Goal: Task Accomplishment & Management: Manage account settings

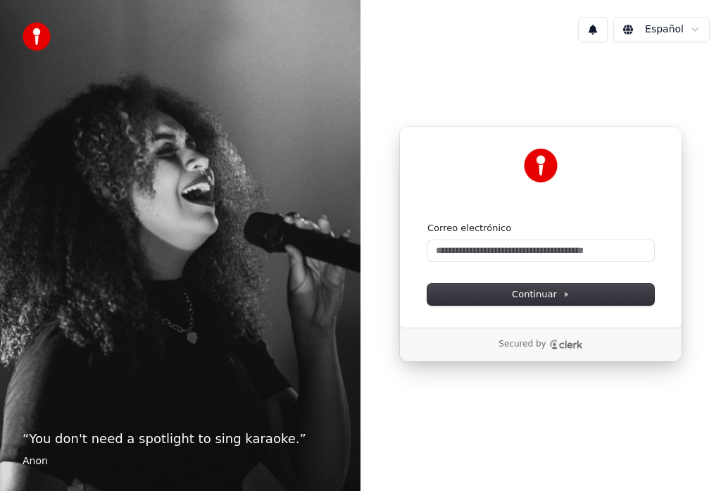
click at [661, 31] on html "“ You don't need a spotlight to sing karaoke. ” Anon Español Continuar con Goog…" at bounding box center [360, 245] width 721 height 491
click at [452, 254] on input "Correo electrónico" at bounding box center [541, 250] width 227 height 21
click at [461, 254] on input "Correo electrónico" at bounding box center [541, 250] width 227 height 21
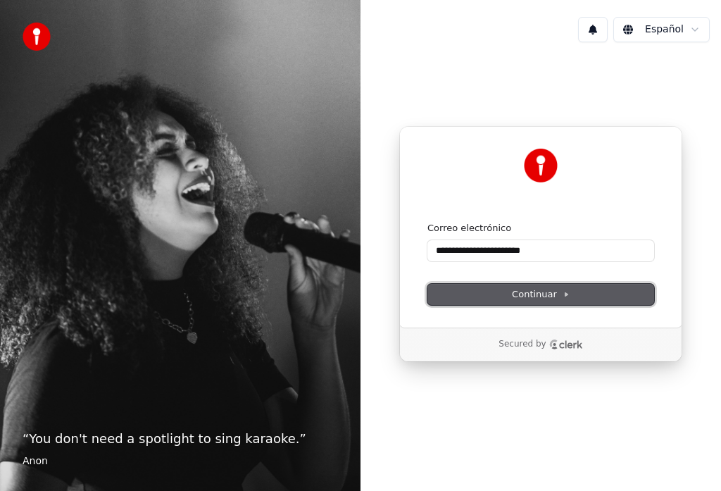
click at [539, 293] on span "Continuar" at bounding box center [541, 294] width 58 height 13
click at [539, 291] on span "Continuar" at bounding box center [541, 294] width 58 height 13
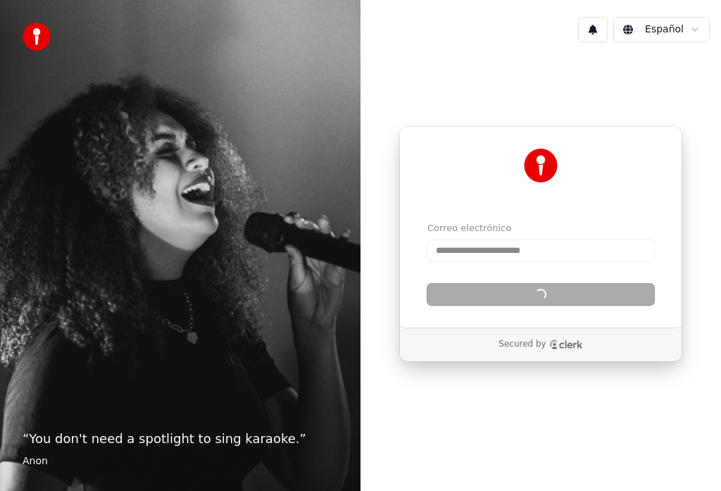
type input "**********"
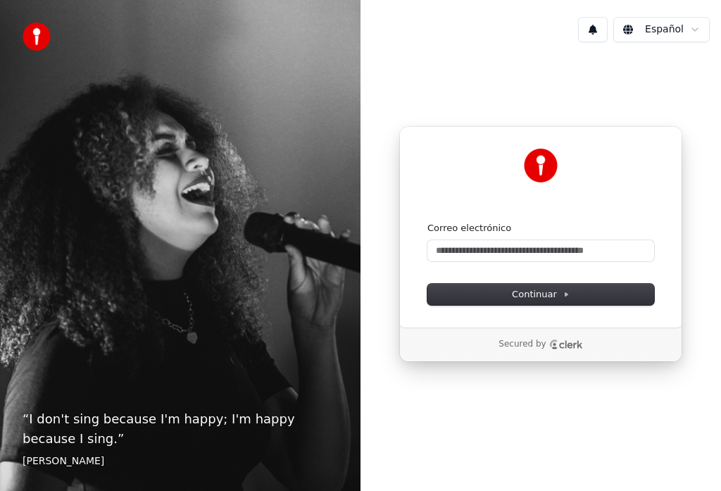
click at [552, 342] on icon "Clerk logo" at bounding box center [566, 344] width 34 height 10
click at [542, 348] on p "Secured by" at bounding box center [522, 344] width 47 height 11
click at [527, 342] on p "Secured by" at bounding box center [522, 344] width 47 height 11
click at [528, 349] on p "Secured by" at bounding box center [522, 344] width 47 height 11
click at [454, 251] on input "Correo electrónico" at bounding box center [541, 250] width 227 height 21
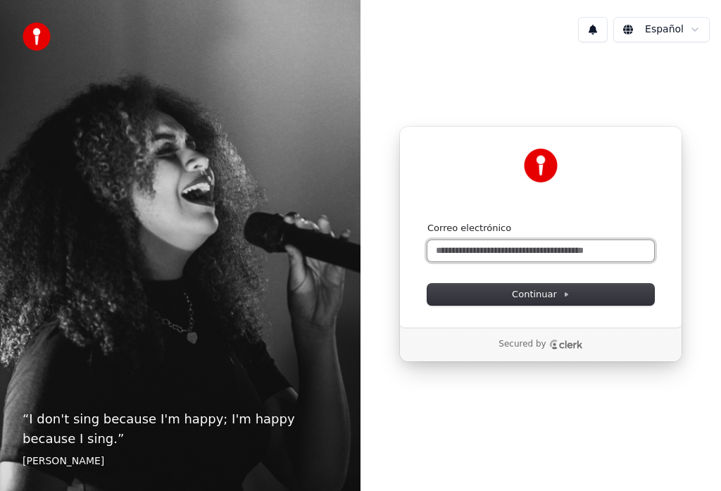
click at [491, 242] on input "Correo electrónico" at bounding box center [541, 250] width 227 height 21
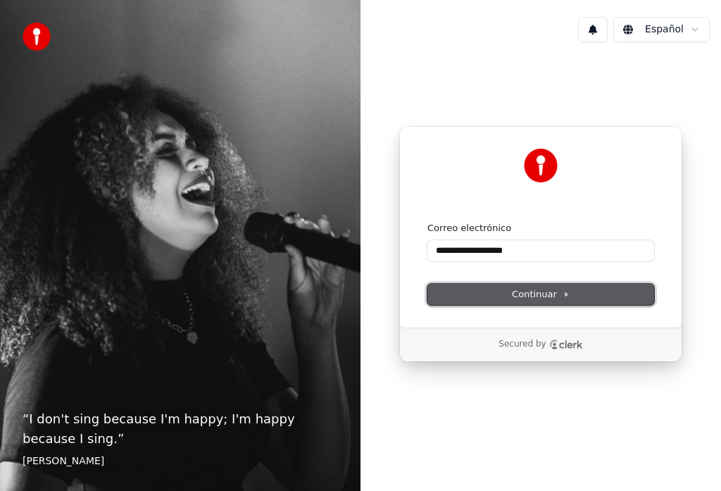
click at [546, 296] on span "Continuar" at bounding box center [541, 294] width 58 height 13
click at [546, 285] on button "Continuar" at bounding box center [541, 294] width 227 height 21
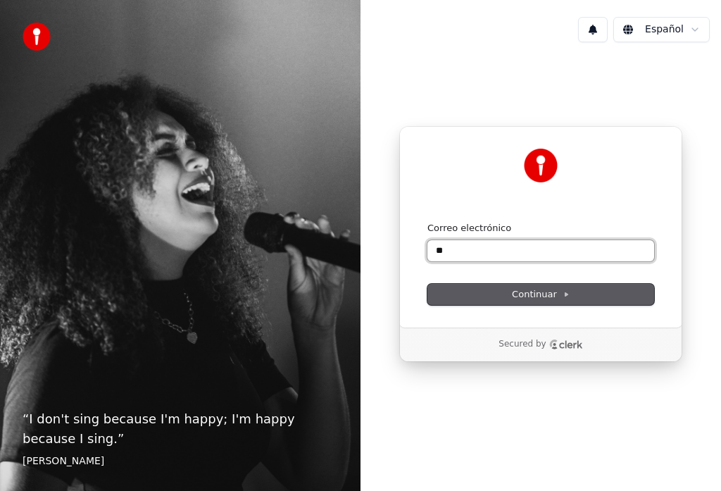
type input "*"
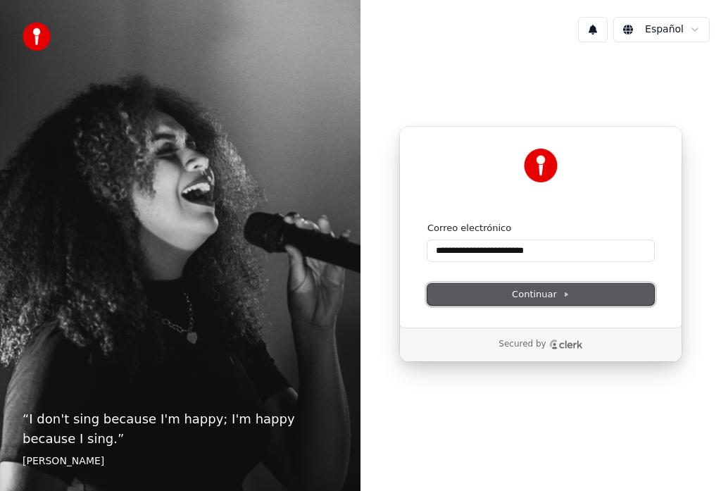
click at [532, 289] on span "Continuar" at bounding box center [541, 294] width 58 height 13
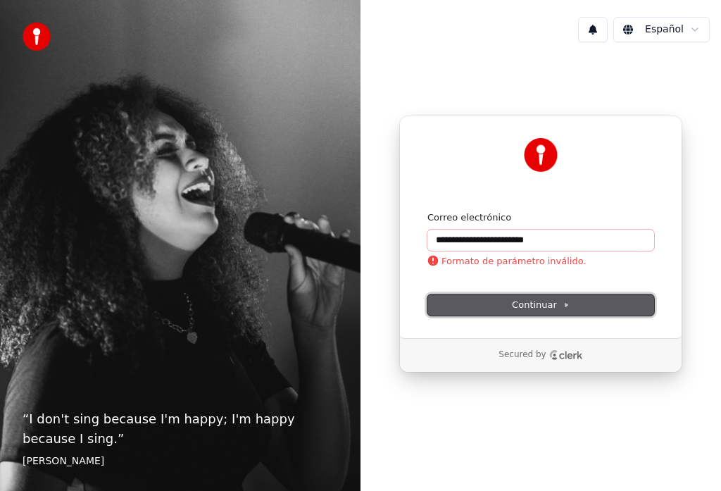
click at [568, 305] on icon at bounding box center [566, 304] width 7 height 7
click at [556, 235] on input "**********" at bounding box center [541, 240] width 227 height 21
type input "*"
click at [548, 306] on span "Continuar" at bounding box center [541, 305] width 58 height 13
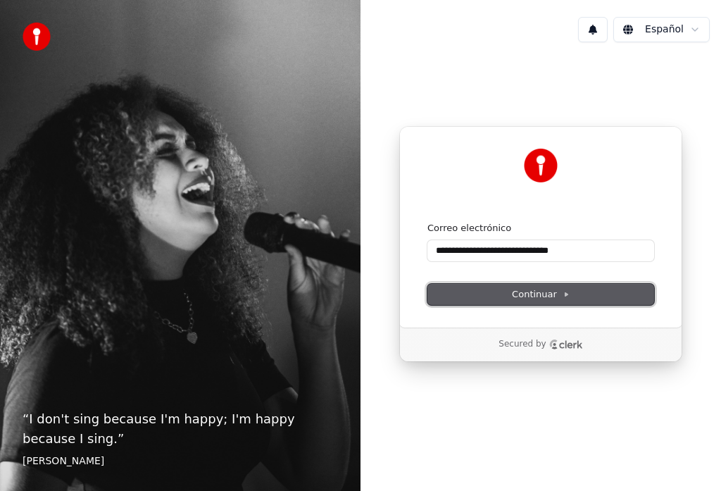
click at [529, 297] on span "Continuar" at bounding box center [541, 294] width 58 height 13
click at [532, 297] on span "Continuar" at bounding box center [541, 294] width 58 height 13
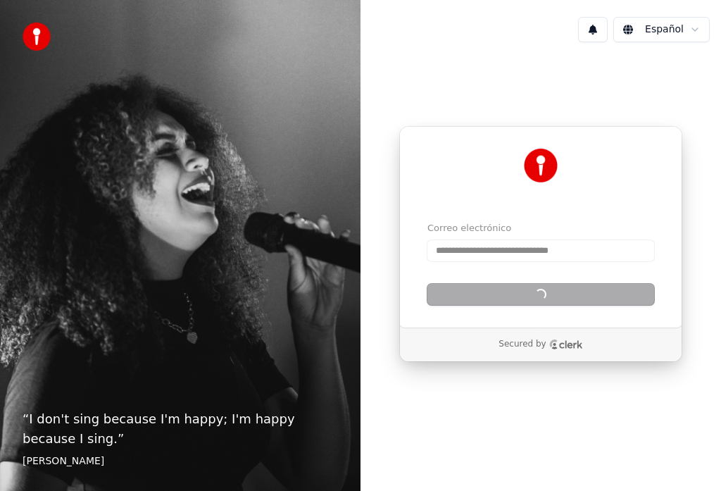
type input "**********"
